Goal: Find specific page/section: Find specific page/section

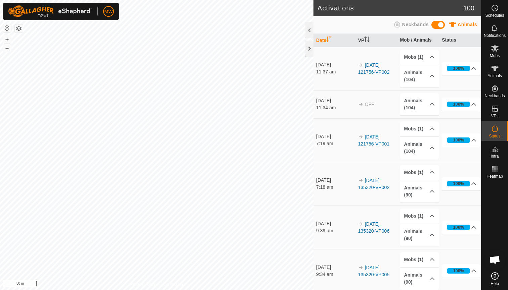
click at [332, 274] on div "Activations 100 Animals Neckbands Date VP Mob / Animals Status 31 Aug 2025 11:3…" at bounding box center [240, 145] width 481 height 290
drag, startPoint x: 332, startPoint y: 274, endPoint x: 379, endPoint y: 269, distance: 47.0
click at [379, 269] on tr "29 Aug 2025 9:34 am 2025-08-27 135320-VP005 Mobs (1) R2 Beefys Animals (90) 41 …" at bounding box center [397, 271] width 168 height 44
click at [331, 236] on div "Activations 100 Animals Neckbands Date VP Mob / Animals Status 31 Aug 2025 11:3…" at bounding box center [240, 145] width 481 height 290
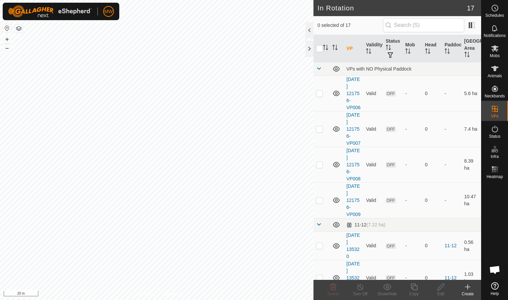
click at [115, 0] on html "MW Schedules Notifications Mobs Animals Neckbands VPs Status Infra Heatmap Help…" at bounding box center [254, 150] width 508 height 300
click at [113, 0] on html "MW My Account Settings Logout Schedules Notifications Mobs Animals Neckbands VP…" at bounding box center [254, 150] width 508 height 300
